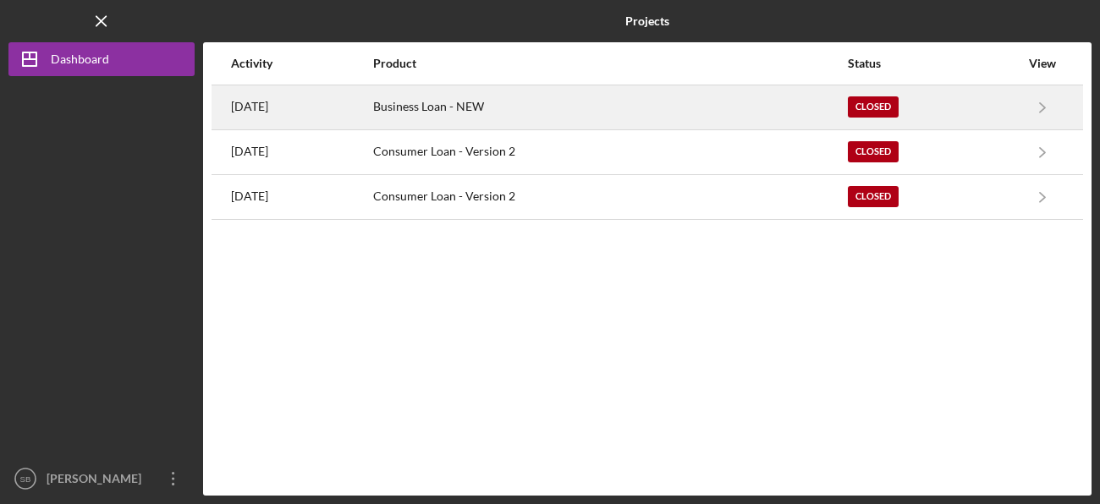
click at [670, 113] on div "Business Loan - NEW" at bounding box center [609, 107] width 473 height 42
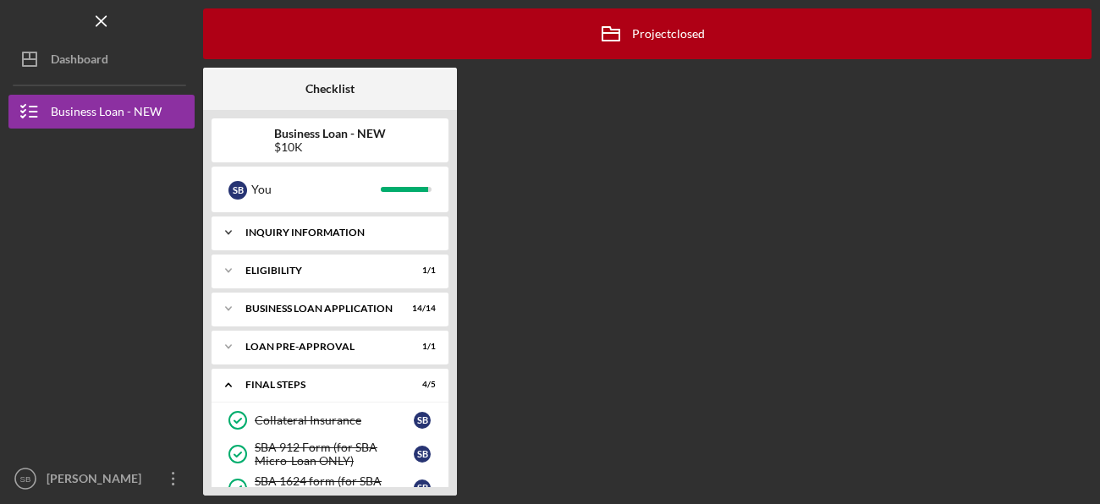
click at [362, 228] on div "INQUIRY INFORMATION" at bounding box center [336, 233] width 182 height 10
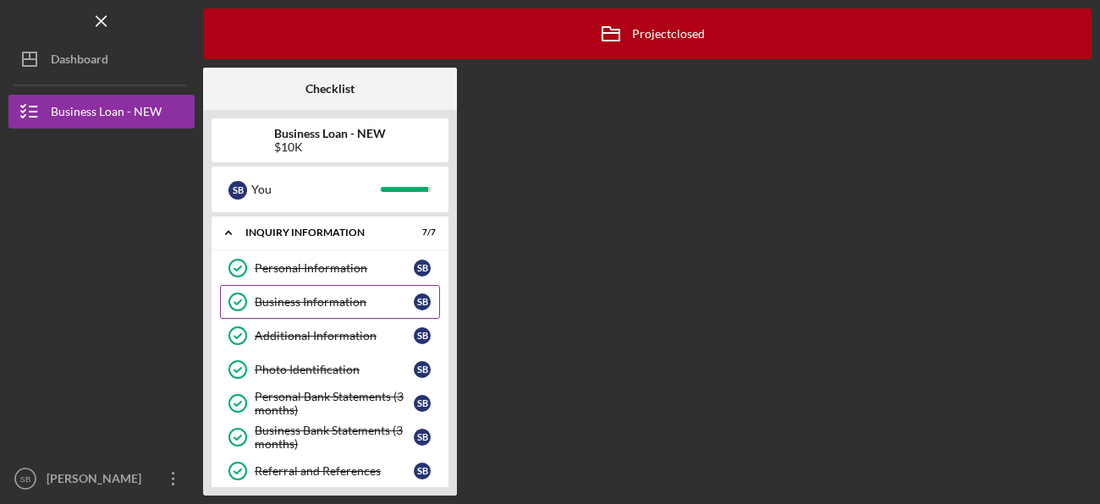
click at [315, 296] on div "Business Information" at bounding box center [334, 302] width 159 height 14
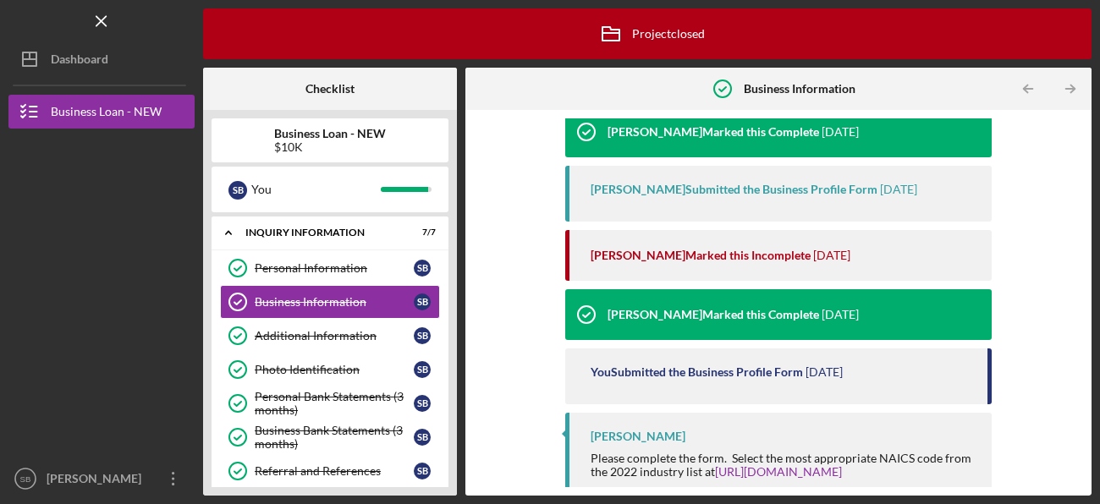
scroll to position [178, 0]
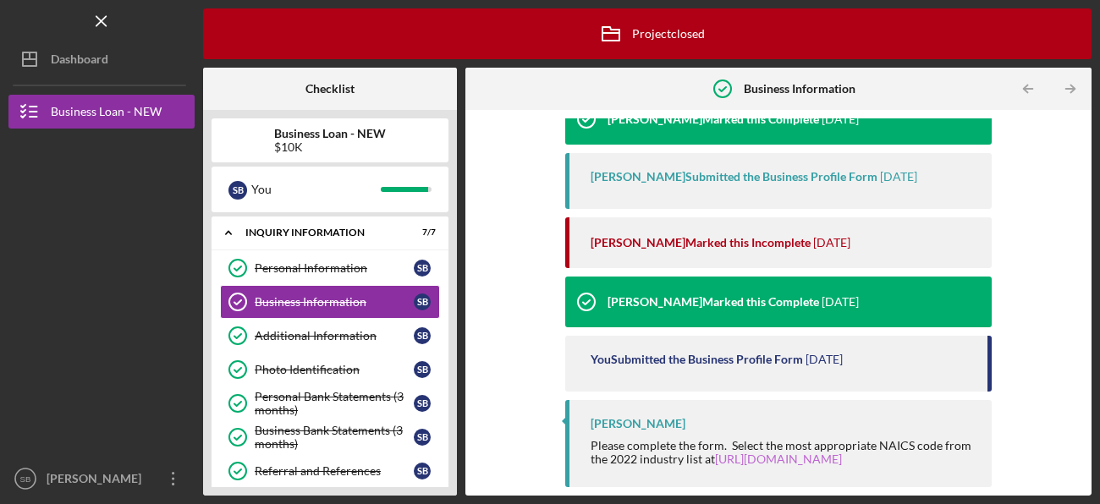
click at [791, 458] on link "[URL][DOMAIN_NAME]" at bounding box center [778, 459] width 127 height 14
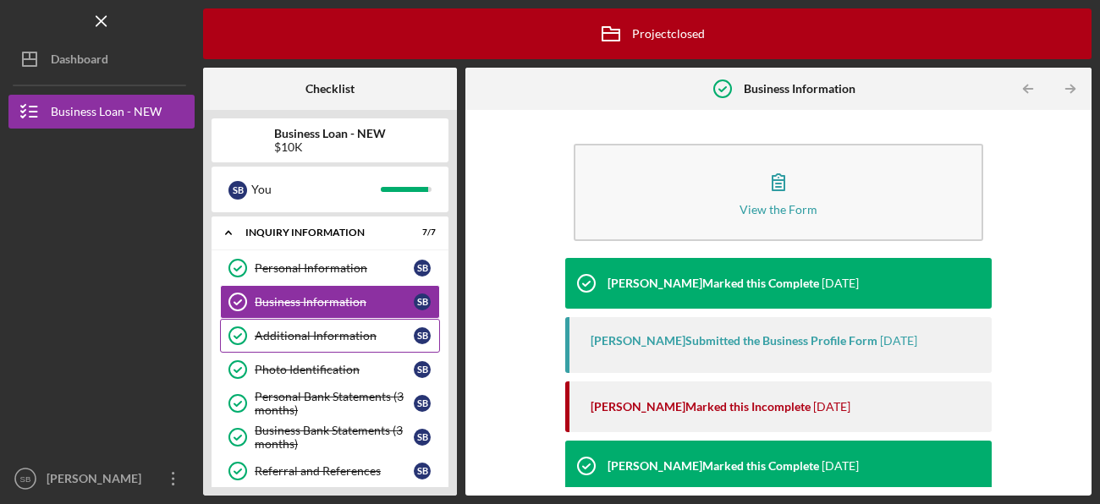
click at [285, 335] on div "Additional Information" at bounding box center [334, 336] width 159 height 14
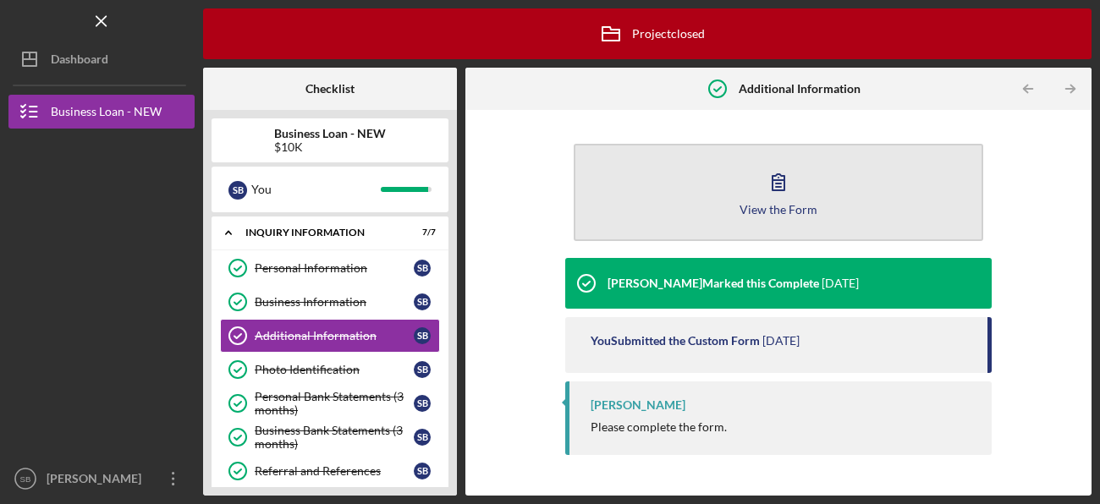
click at [782, 188] on icon "button" at bounding box center [778, 182] width 42 height 42
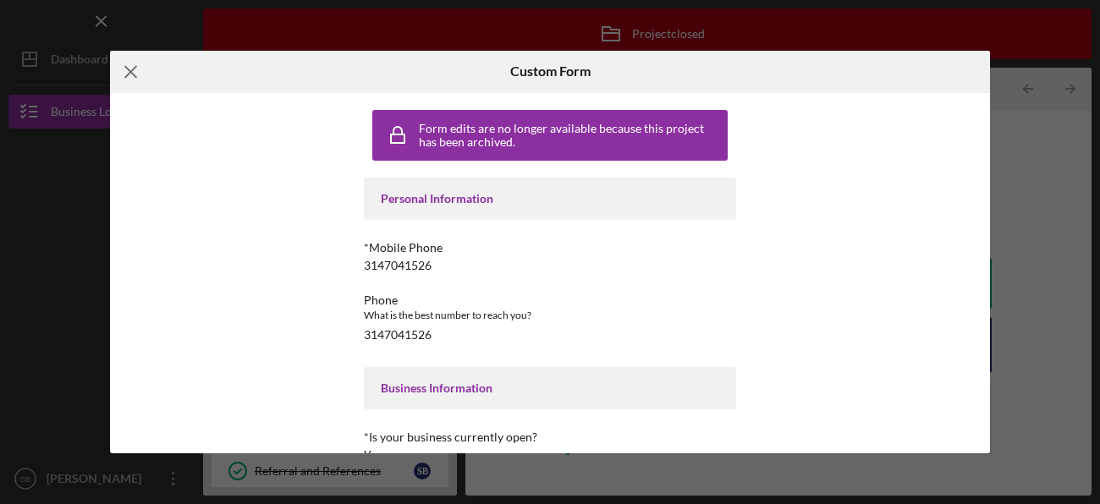
click at [133, 74] on line at bounding box center [130, 71] width 11 height 11
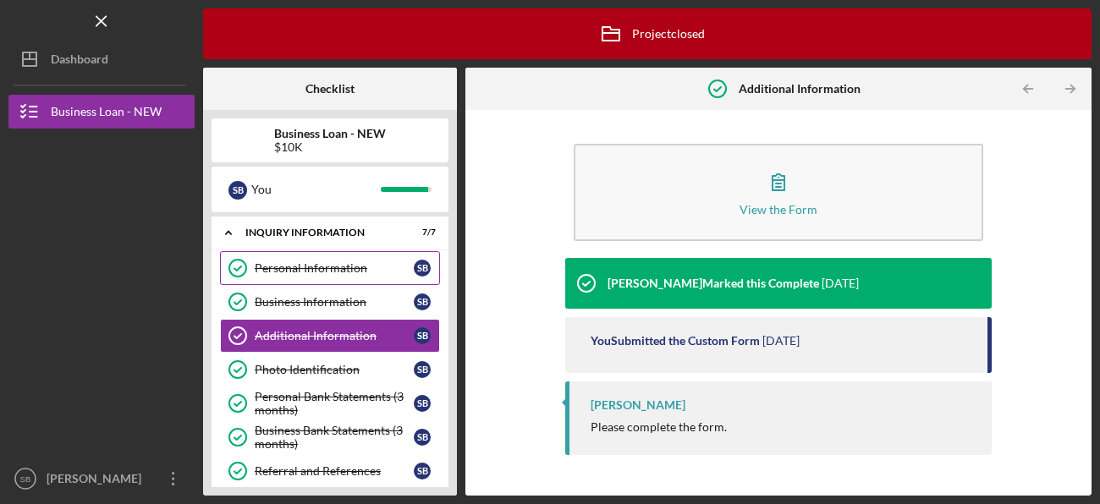
click at [332, 267] on div "Personal Information" at bounding box center [334, 268] width 159 height 14
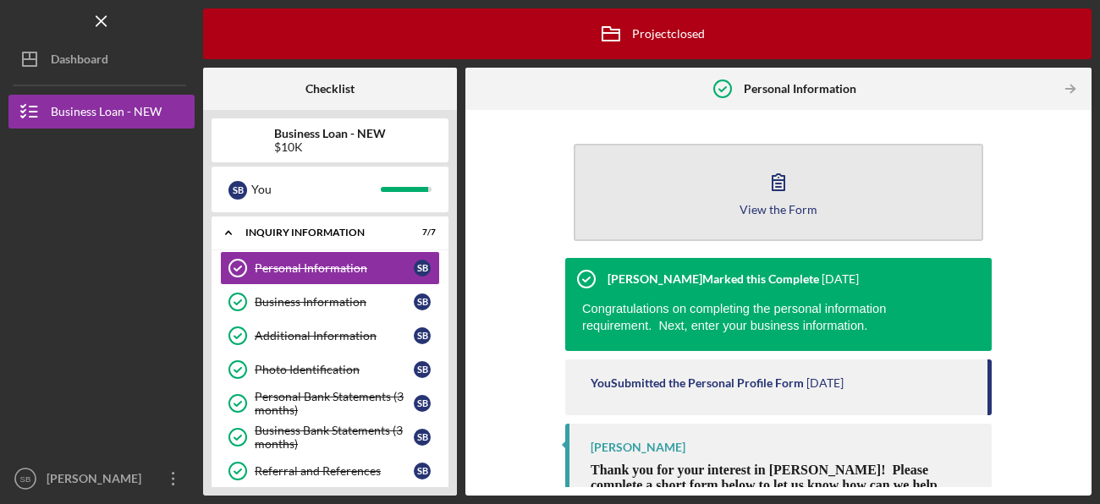
click at [852, 179] on button "View the Form Form" at bounding box center [777, 192] width 409 height 97
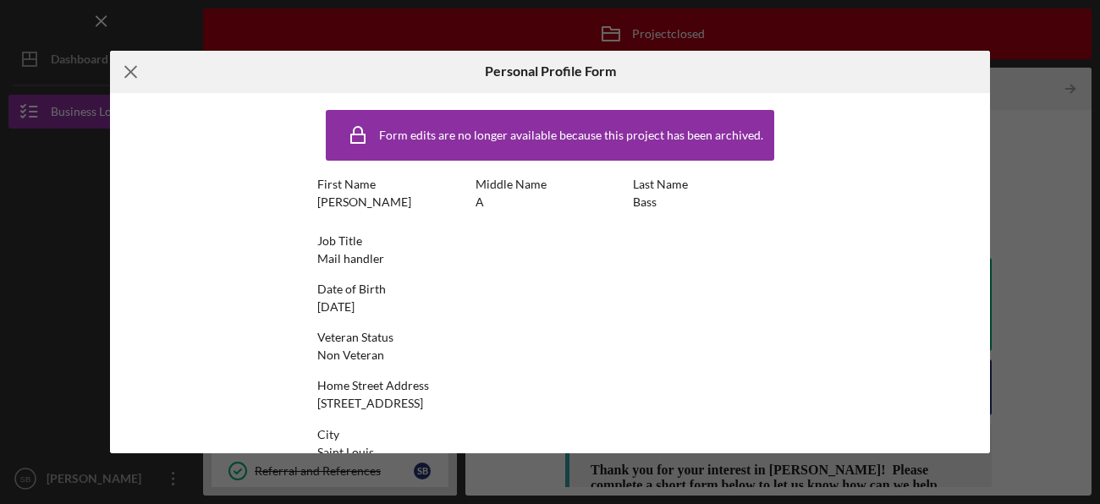
click at [124, 72] on icon "Icon/Menu Close" at bounding box center [131, 72] width 42 height 42
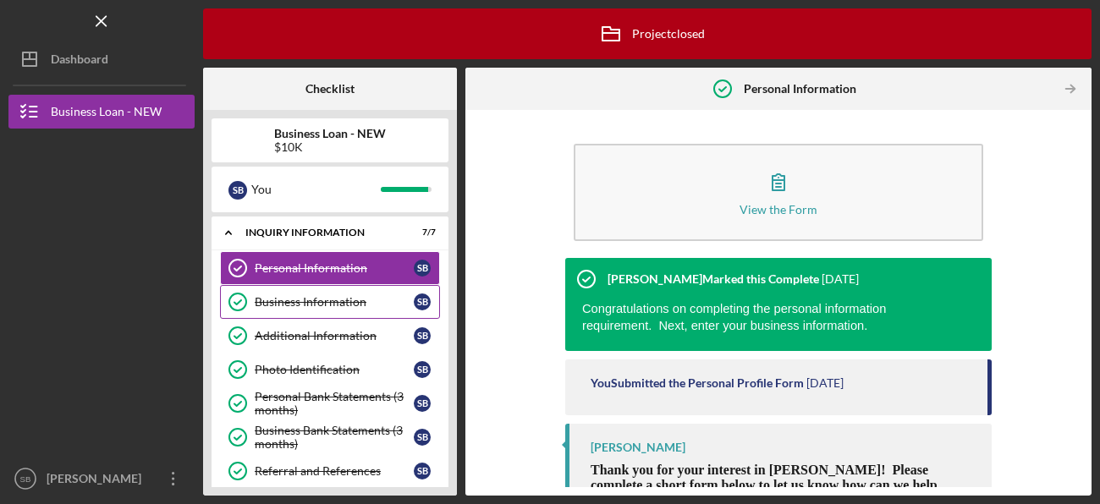
click at [359, 293] on link "Business Information Business Information S B" at bounding box center [330, 302] width 220 height 34
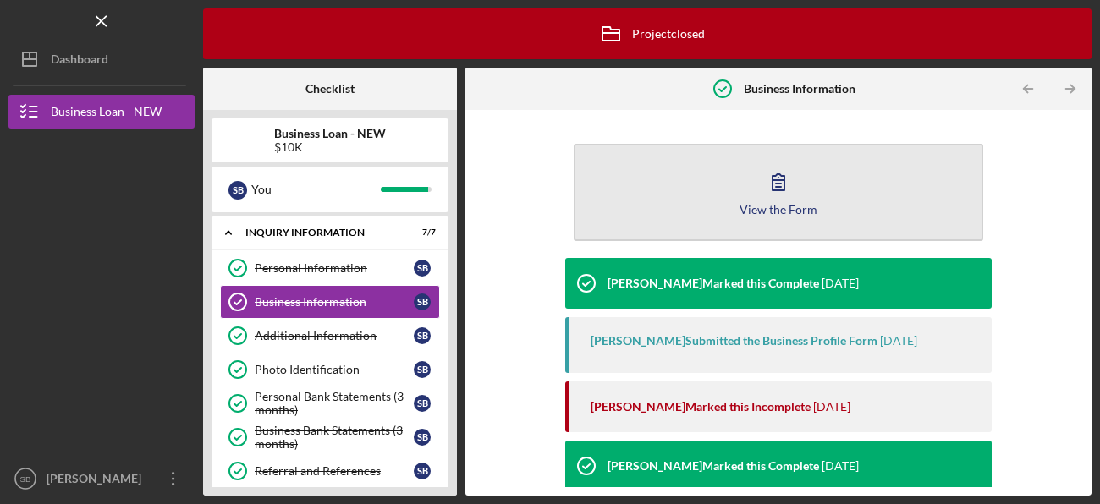
click at [737, 211] on button "View the Form Form" at bounding box center [777, 192] width 409 height 97
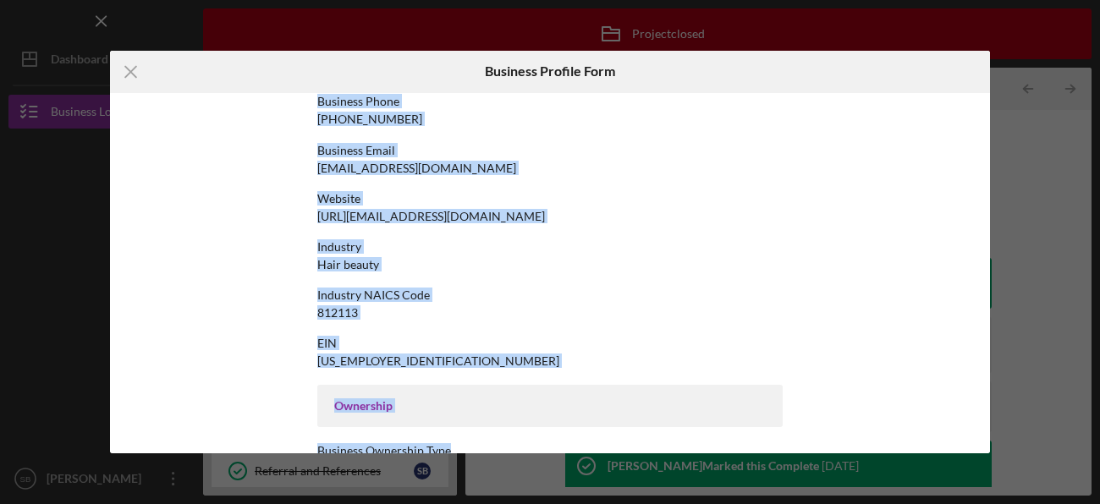
scroll to position [304, 0]
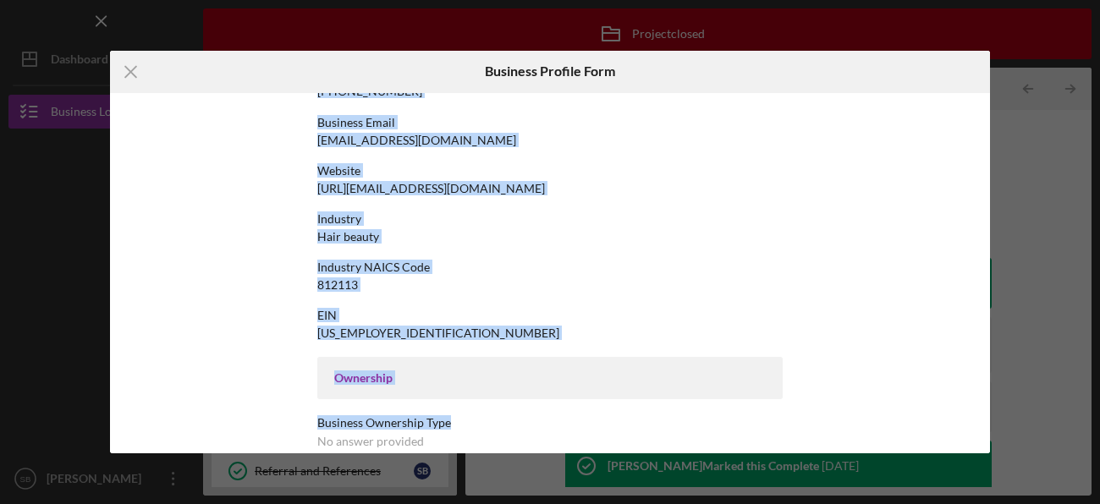
drag, startPoint x: 302, startPoint y: 177, endPoint x: 477, endPoint y: 409, distance: 290.4
click at [477, 409] on div "Form edits are no longer available because this project has been archived. Busi…" at bounding box center [550, 273] width 880 height 361
copy div "Business Name [PERSON_NAME]’s creation designs LLC DBA No answer provided Busin…"
click at [414, 305] on div "Form edits are no longer available because this project has been archived. Busi…" at bounding box center [549, 373] width 465 height 1151
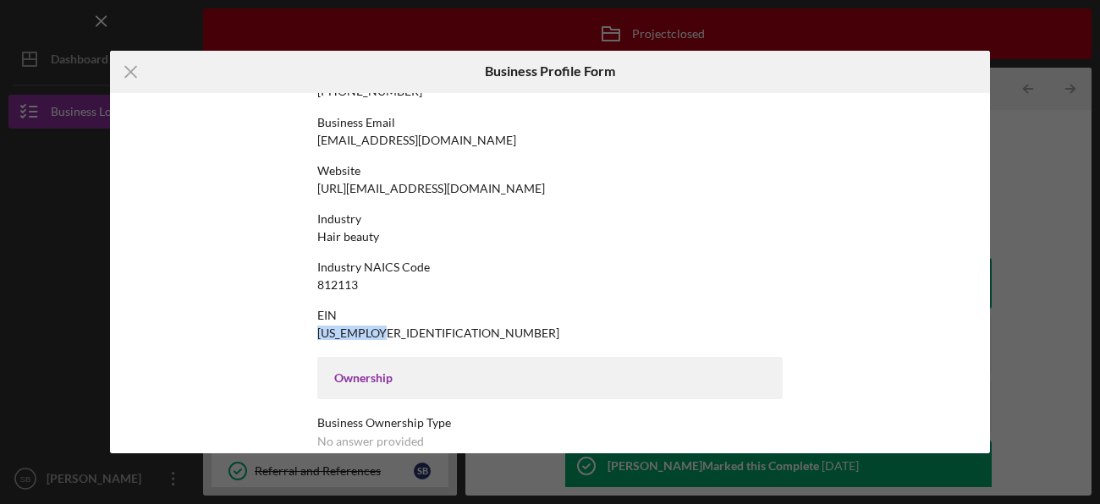
drag, startPoint x: 385, startPoint y: 330, endPoint x: 312, endPoint y: 334, distance: 72.9
click at [312, 334] on div "Form edits are no longer available because this project has been archived. Busi…" at bounding box center [550, 273] width 880 height 361
copy div "[US_EMPLOYER_IDENTIFICATION_NUMBER]"
